Goal: Find specific page/section: Find specific page/section

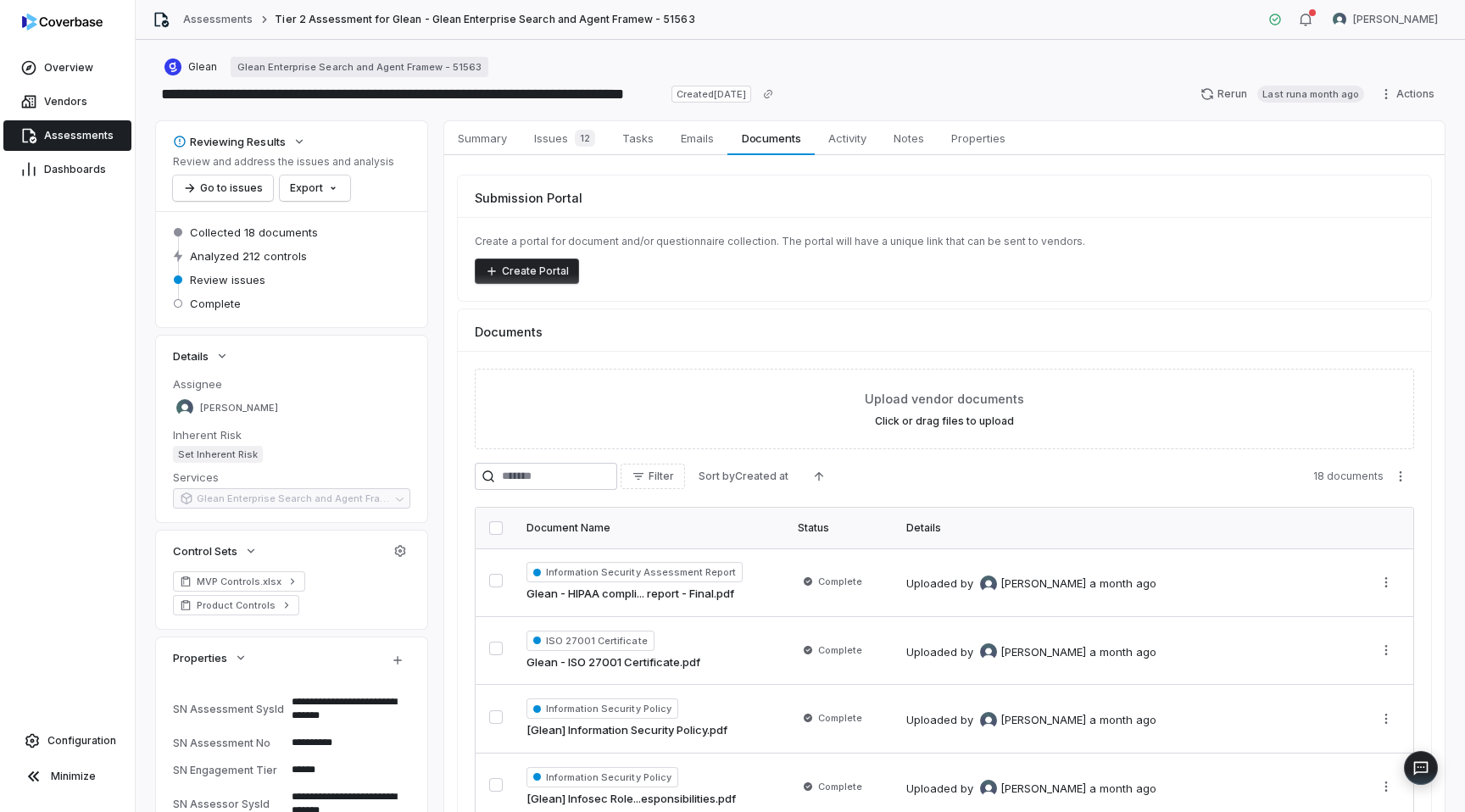
scroll to position [146, 0]
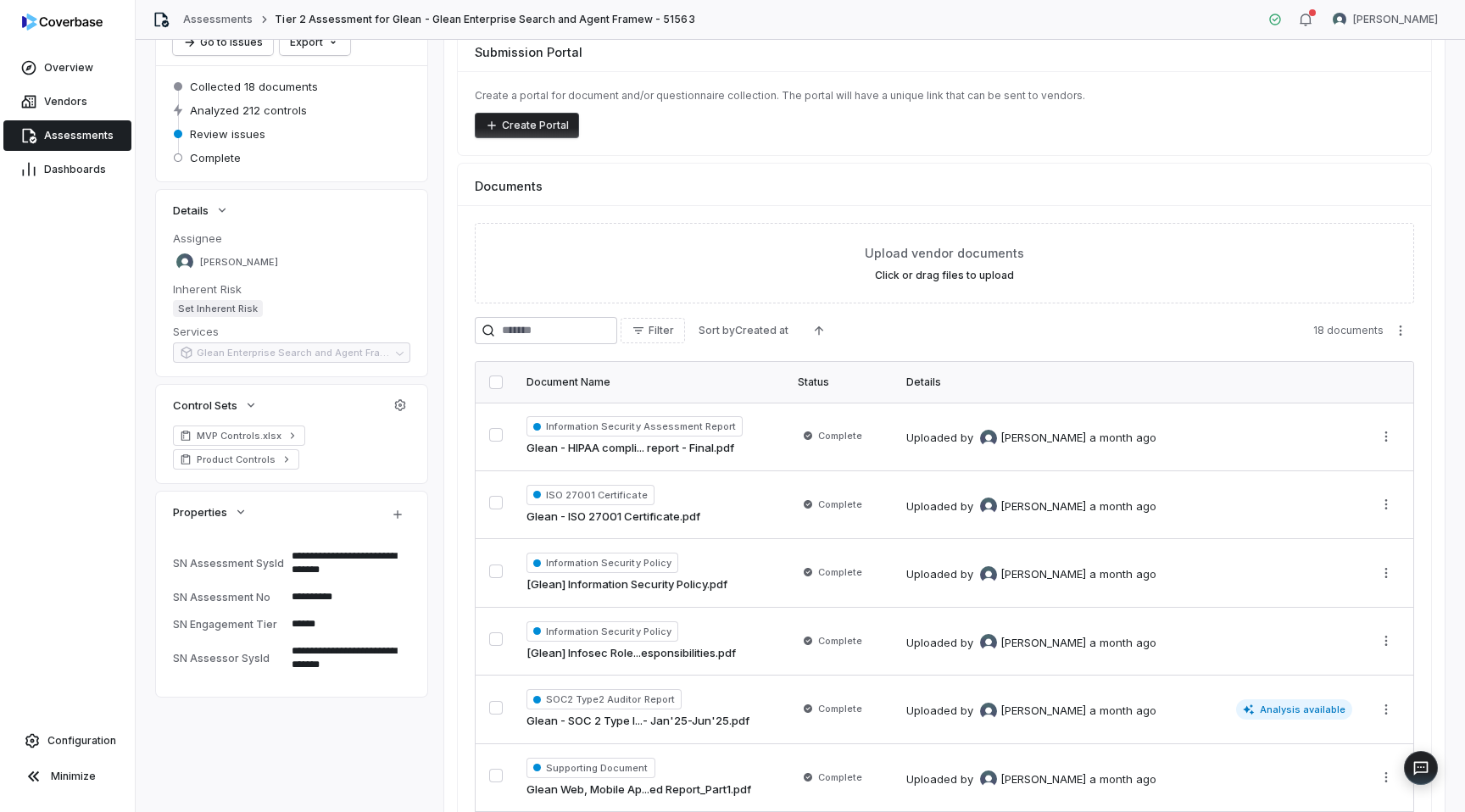
click at [60, 131] on span "Assessments" at bounding box center [78, 135] width 69 height 14
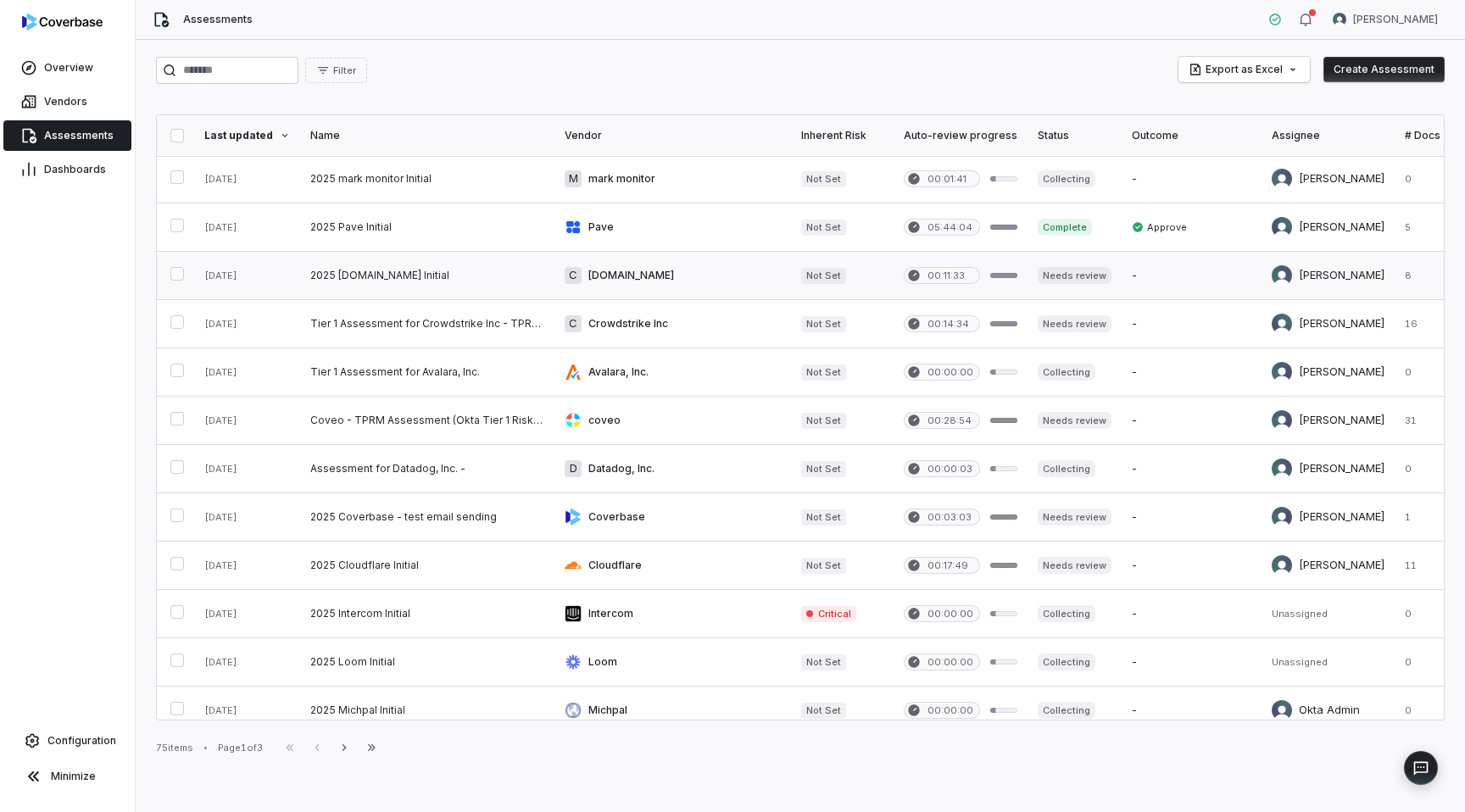
scroll to position [643, 0]
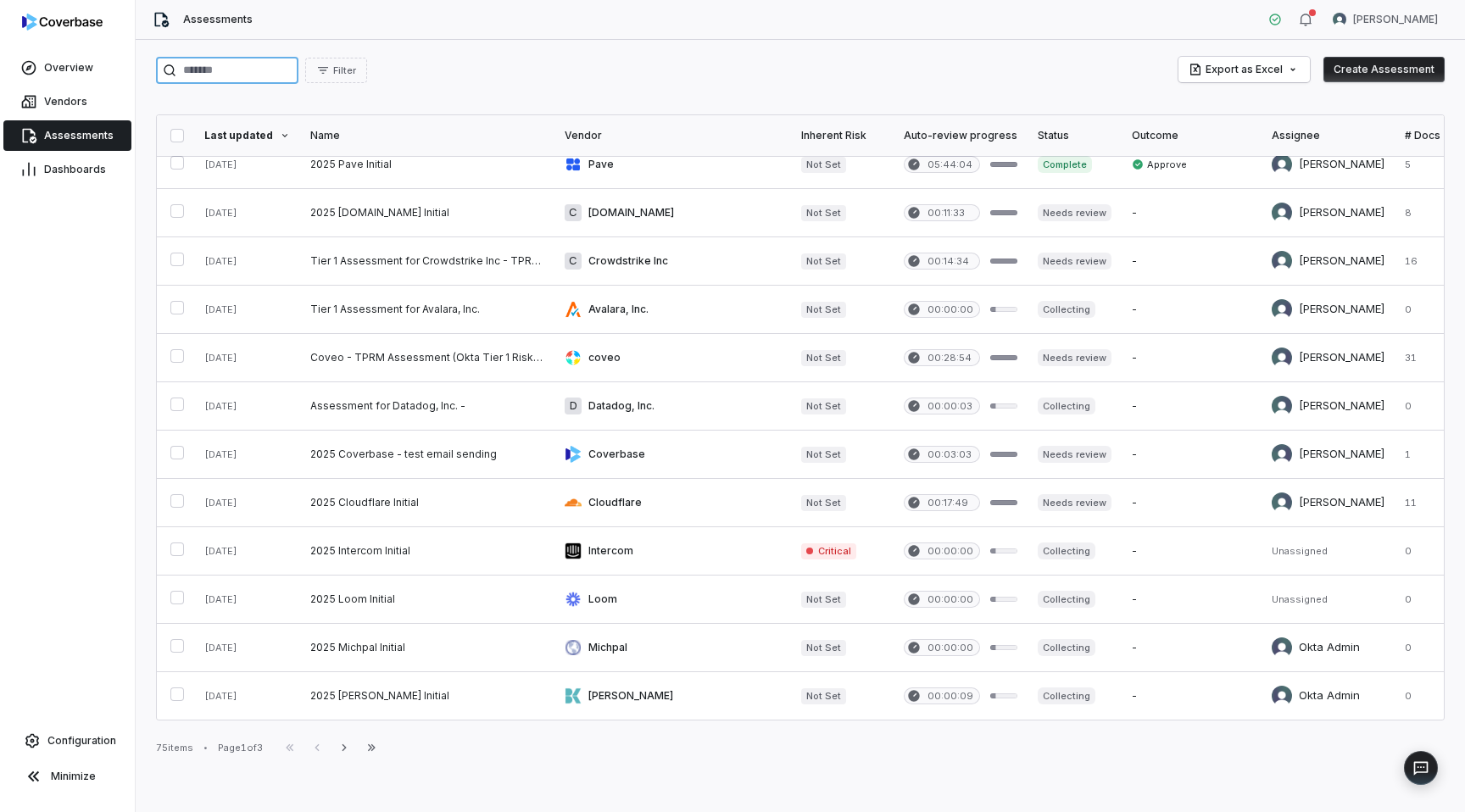
click at [266, 74] on input "search" at bounding box center [227, 70] width 143 height 27
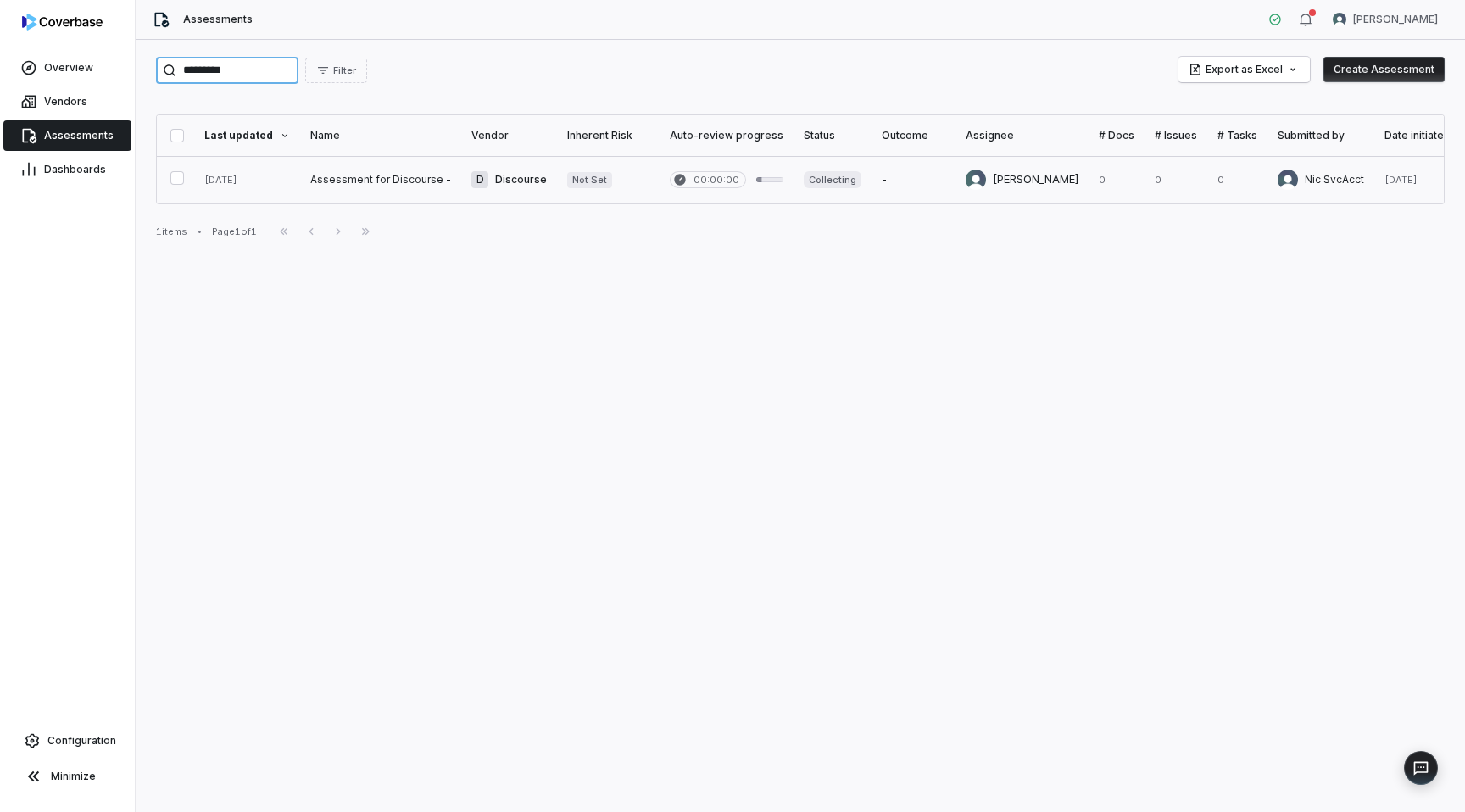
type input "*********"
click at [337, 177] on link at bounding box center [380, 179] width 162 height 48
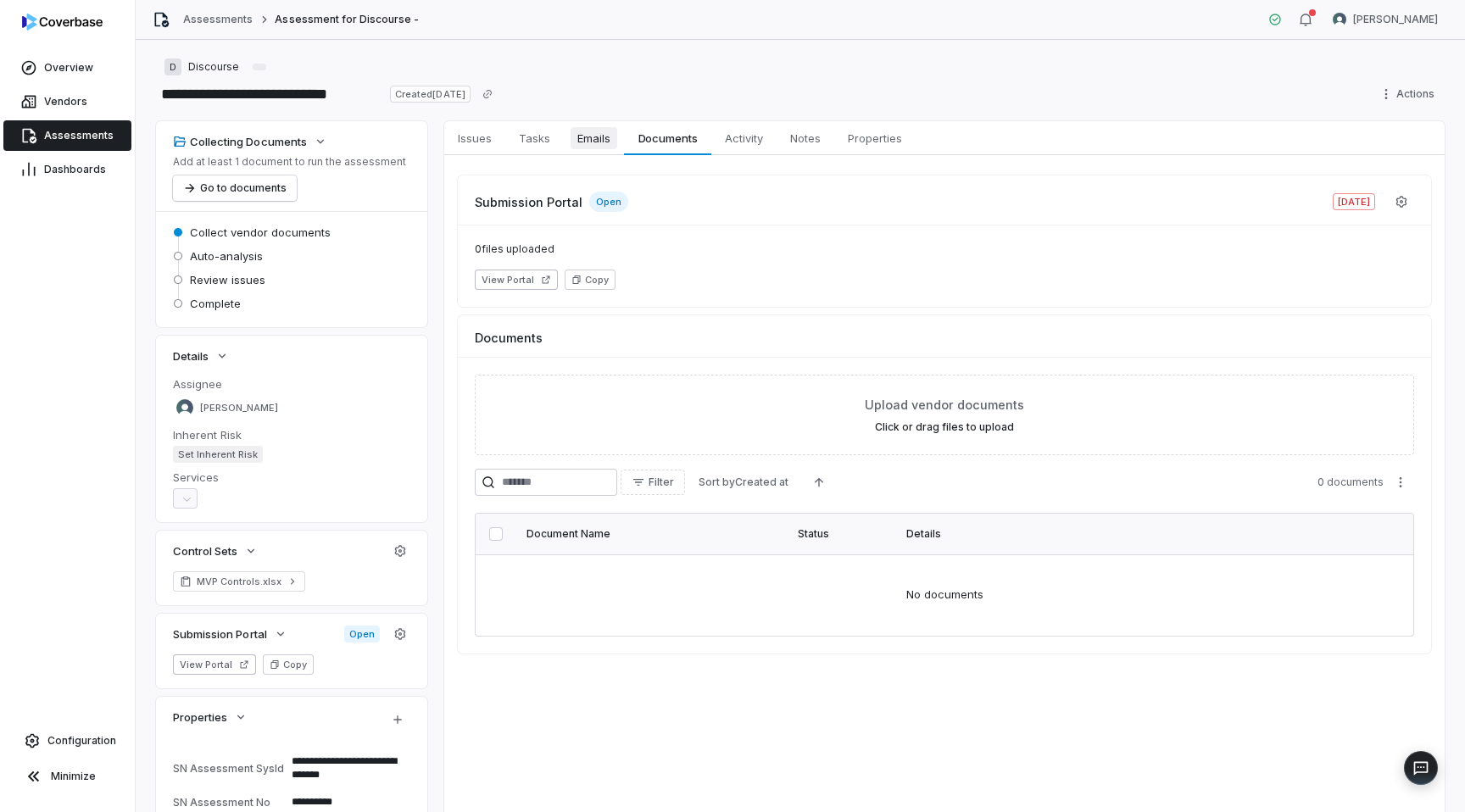
click at [580, 137] on span "Emails" at bounding box center [594, 138] width 47 height 22
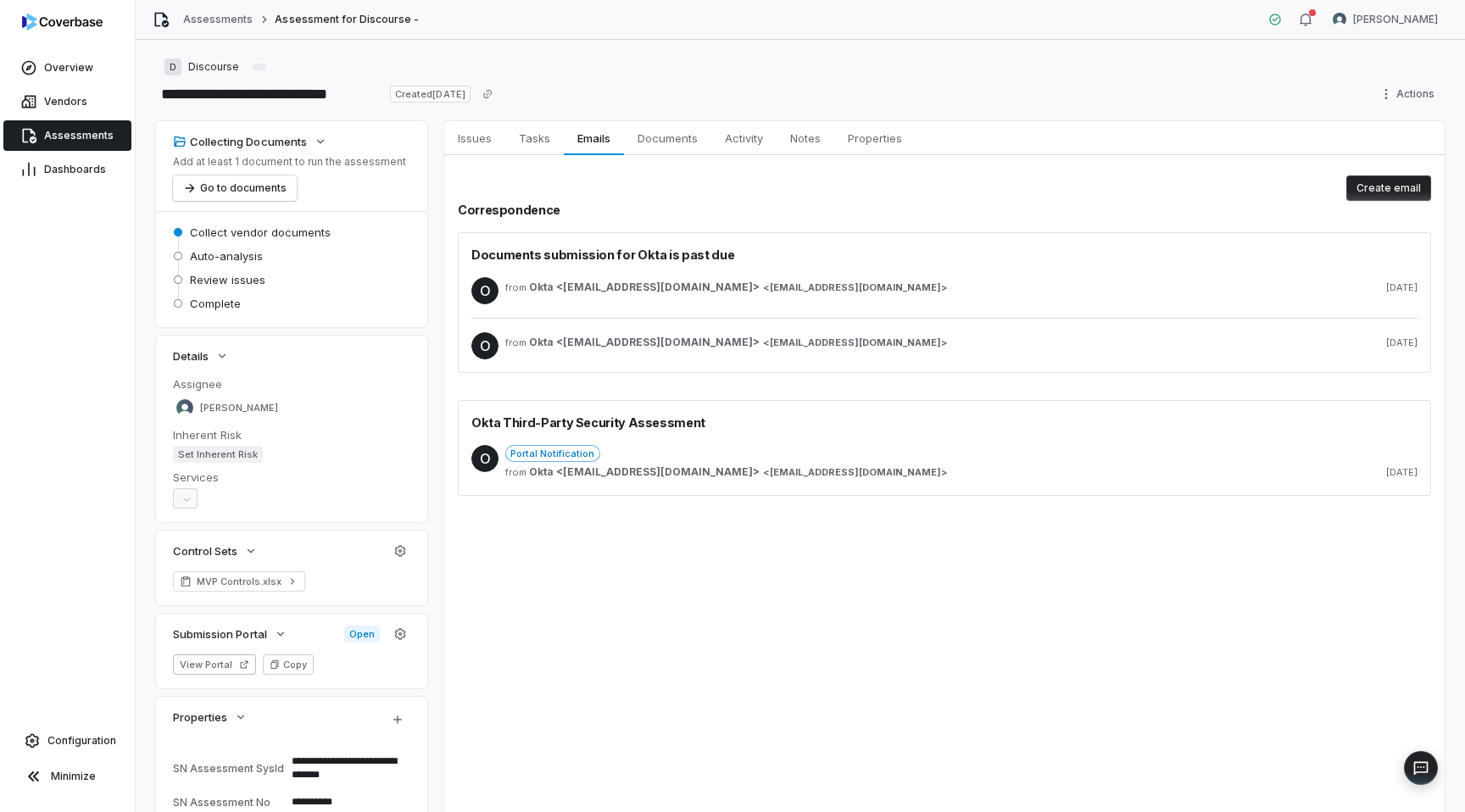
click at [769, 281] on span "[EMAIL_ADDRESS][DOMAIN_NAME]" at bounding box center [854, 287] width 171 height 13
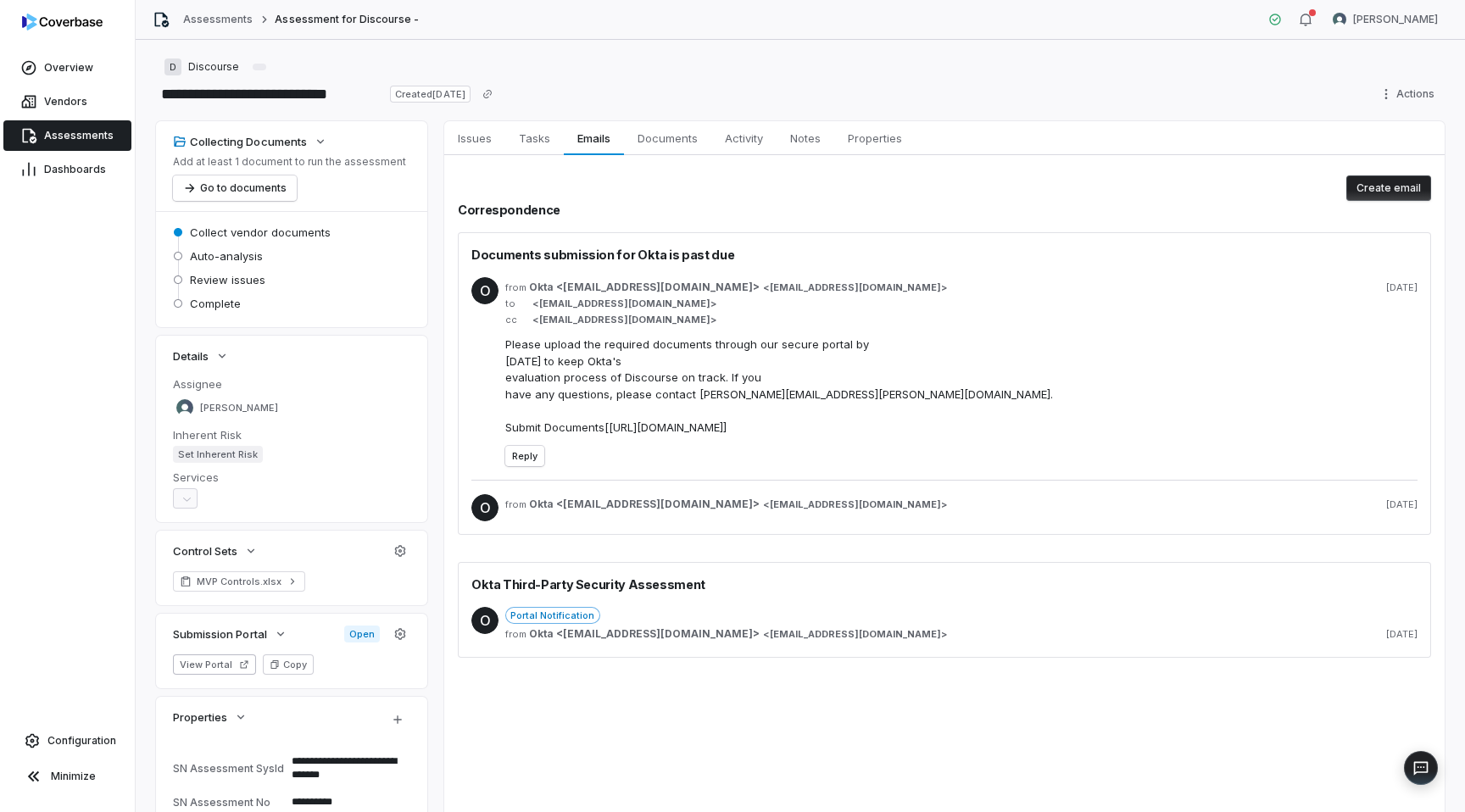
click at [788, 511] on div "from Okta <[EMAIL_ADDRESS][DOMAIN_NAME]> < [EMAIL_ADDRESS][DOMAIN_NAME] > [DATE]" at bounding box center [961, 507] width 912 height 27
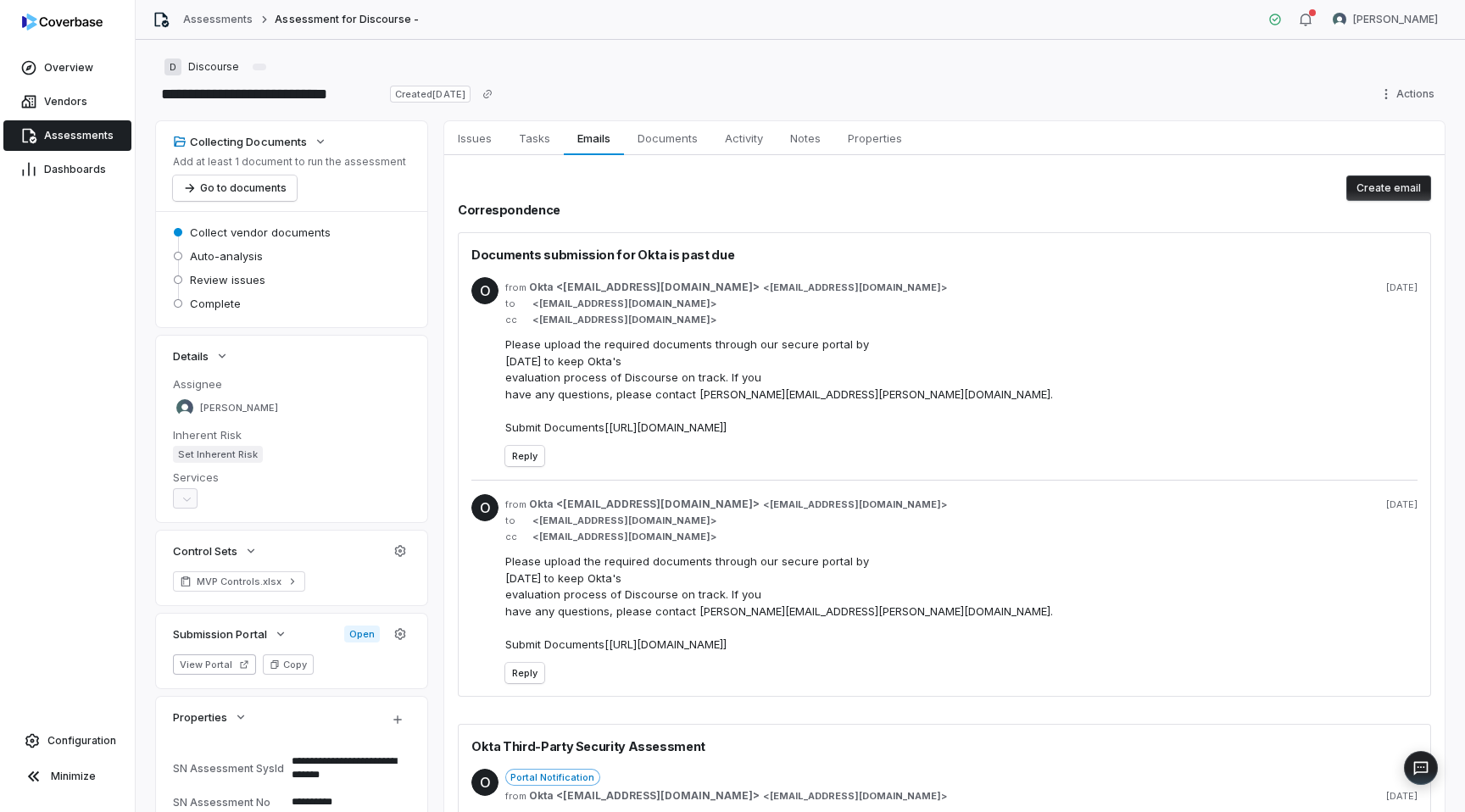
type textarea "*"
